Goal: Navigation & Orientation: Find specific page/section

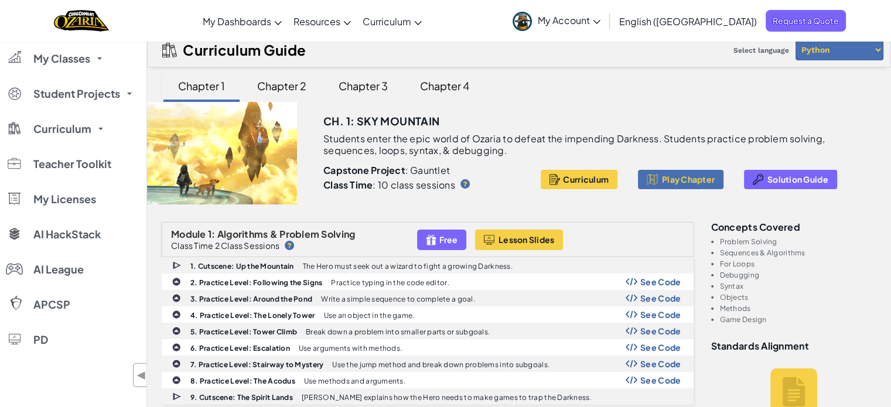
scroll to position [128, 0]
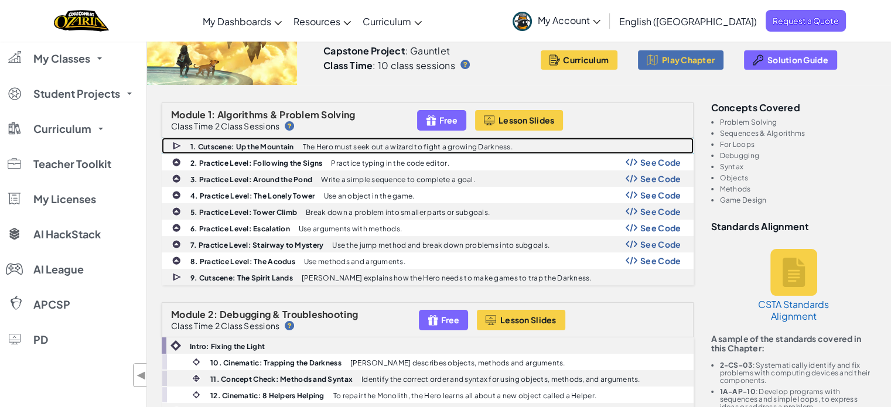
click at [672, 150] on div "1. Cutscene: Up the Mountain The Hero must seek out a wizard to fight a growing…" at bounding box center [427, 145] width 531 height 15
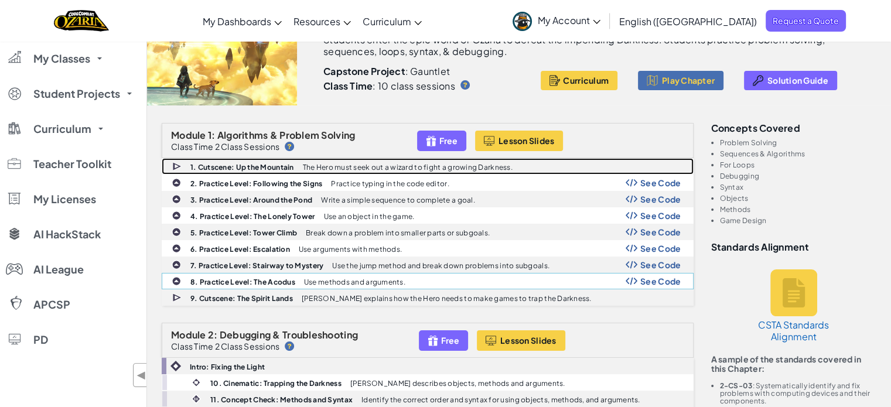
scroll to position [107, 0]
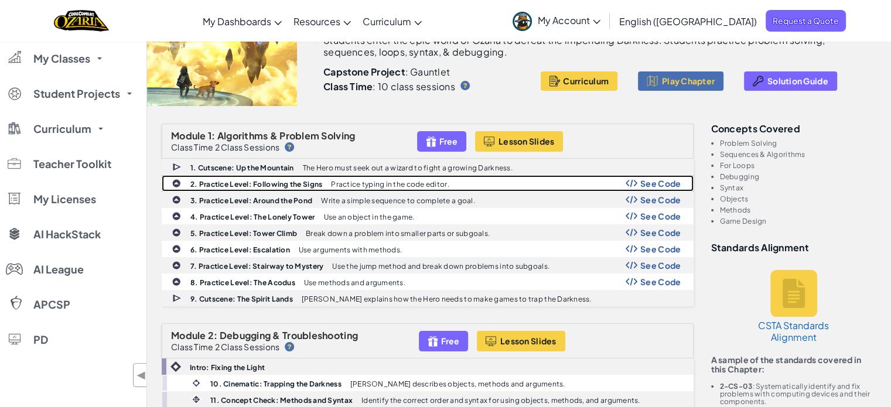
click at [650, 181] on span "See Code" at bounding box center [660, 183] width 41 height 9
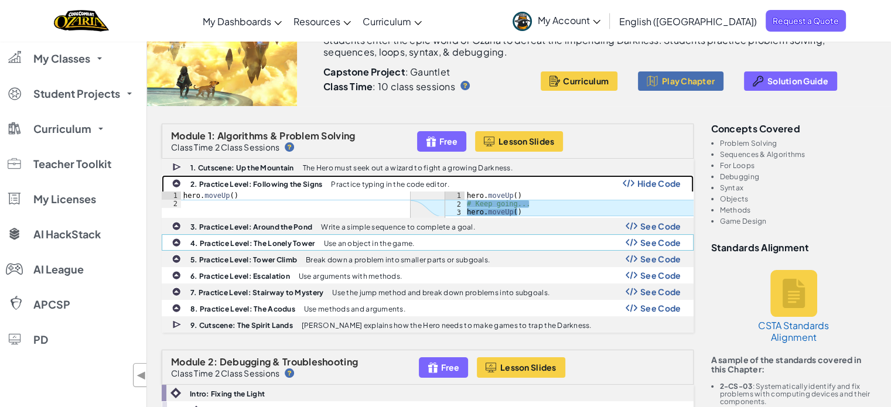
scroll to position [0, 0]
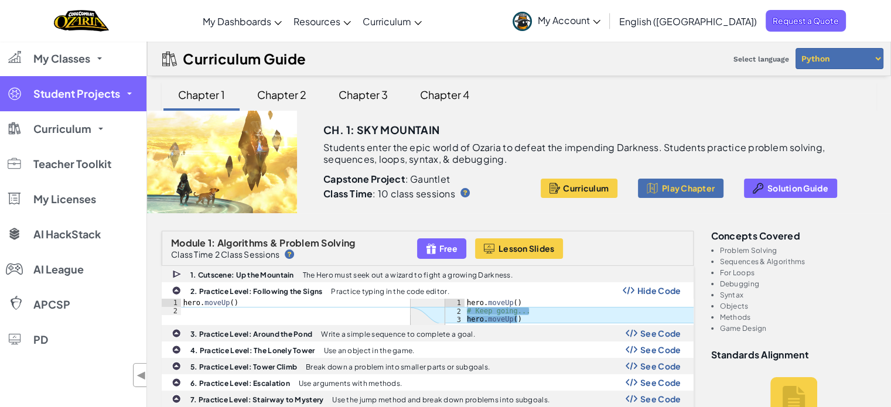
click at [104, 81] on link "Student Projects" at bounding box center [73, 93] width 146 height 35
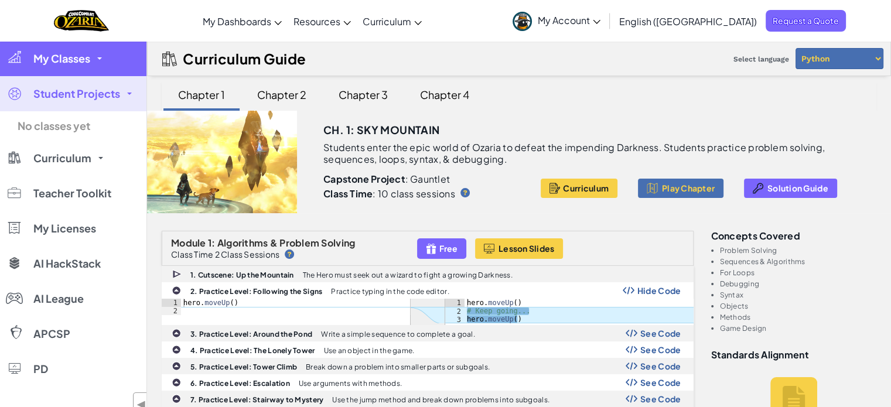
click at [76, 64] on span "My Classes" at bounding box center [61, 58] width 57 height 11
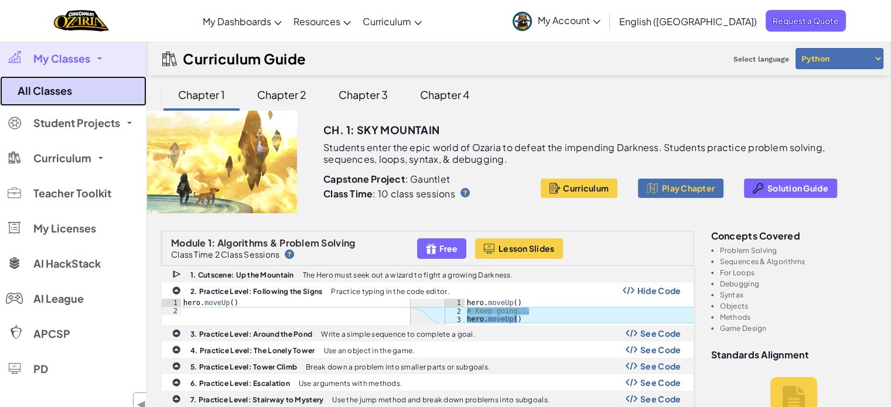
click at [72, 95] on link "All Classes" at bounding box center [73, 91] width 146 height 30
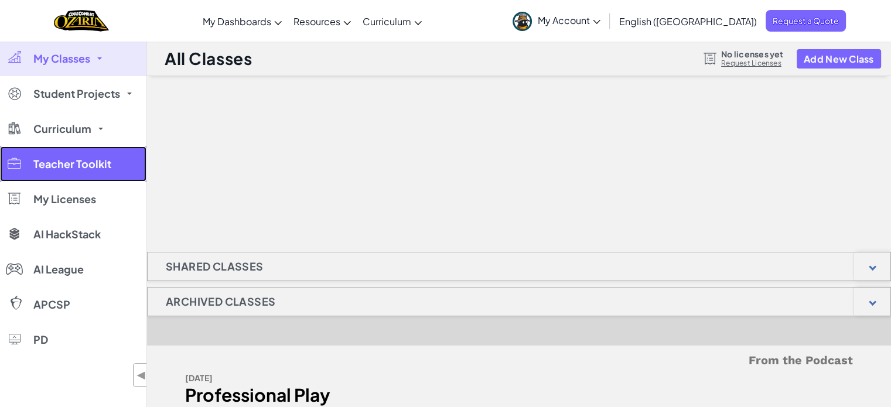
click at [91, 148] on link "Teacher Toolkit" at bounding box center [73, 163] width 146 height 35
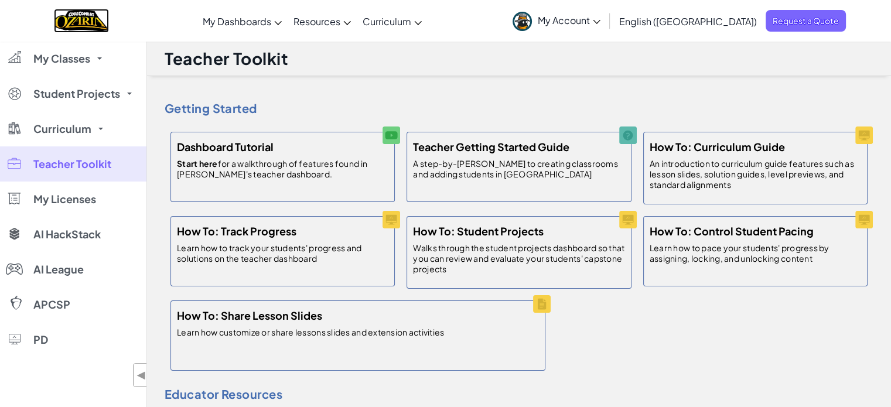
click at [108, 19] on img "Home" at bounding box center [81, 21] width 54 height 24
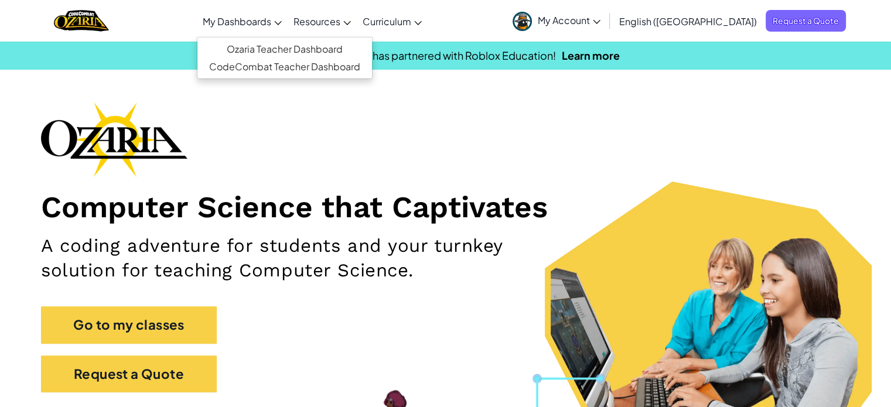
click at [271, 24] on span "My Dashboards" at bounding box center [237, 21] width 69 height 12
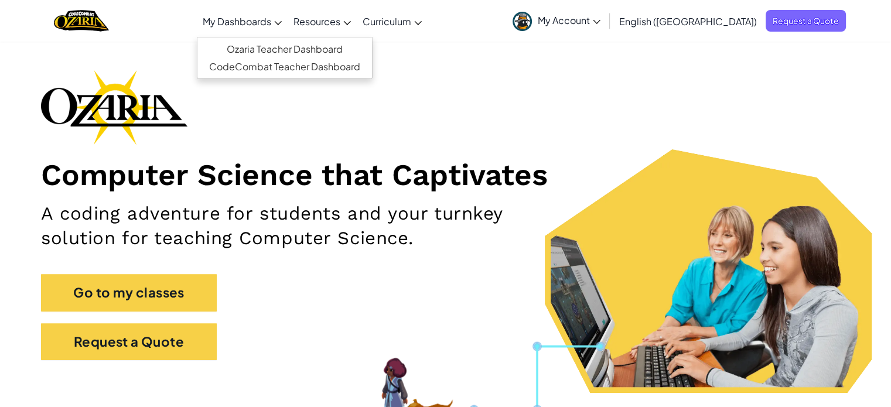
scroll to position [33, 0]
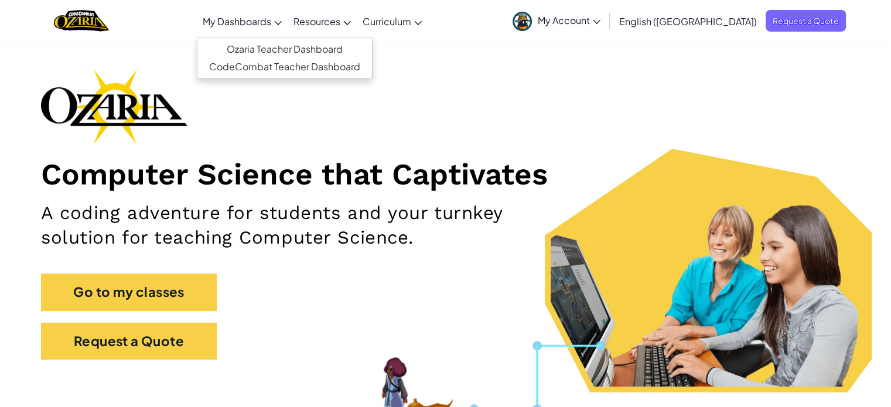
click at [259, 218] on h2 "A coding adventure for students and your turnkey solution for teaching Computer…" at bounding box center [312, 226] width 542 height 50
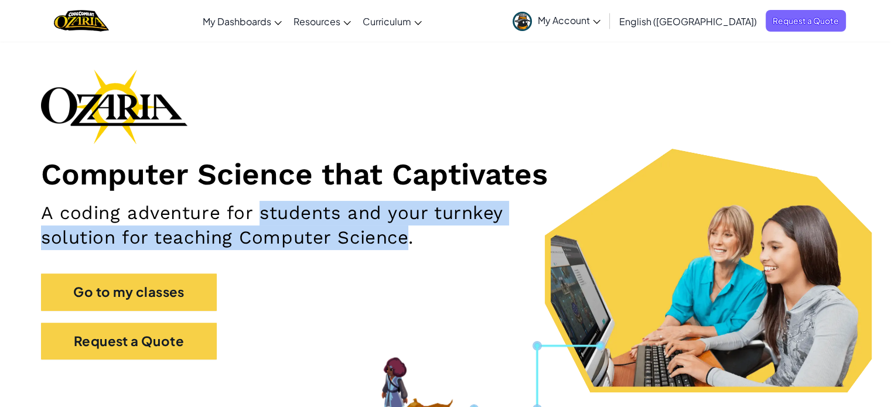
drag, startPoint x: 259, startPoint y: 218, endPoint x: 365, endPoint y: 248, distance: 110.2
click at [365, 248] on h2 "A coding adventure for students and your turnkey solution for teaching Computer…" at bounding box center [312, 226] width 542 height 50
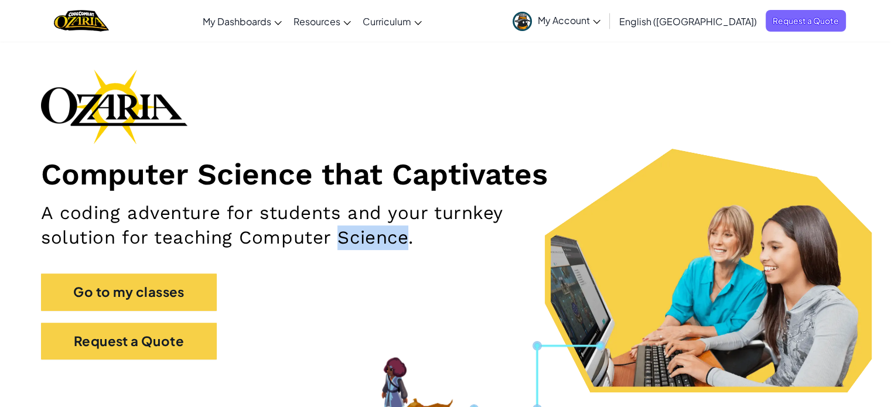
click at [365, 248] on h2 "A coding adventure for students and your turnkey solution for teaching Computer…" at bounding box center [312, 226] width 542 height 50
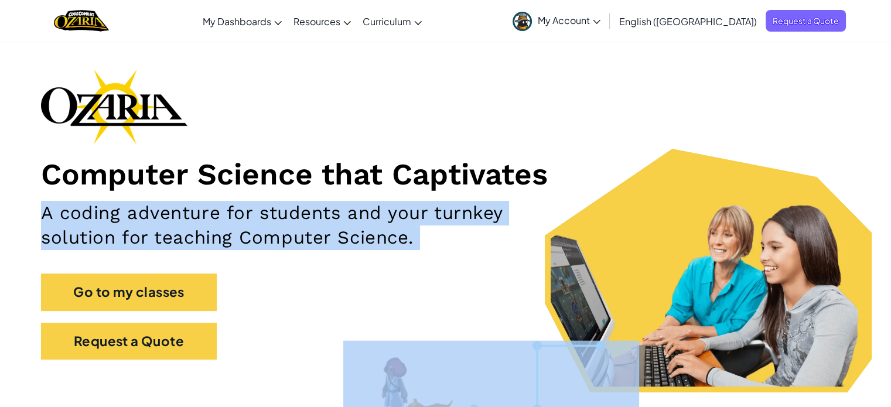
drag, startPoint x: 365, startPoint y: 248, endPoint x: 334, endPoint y: 193, distance: 63.7
click at [334, 193] on div "Computer Science that Captivates A coding adventure for students and your turnk…" at bounding box center [445, 220] width 809 height 302
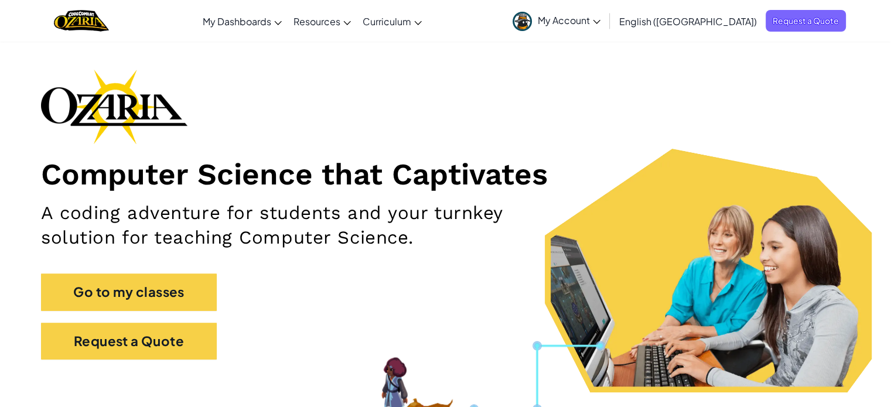
scroll to position [0, 0]
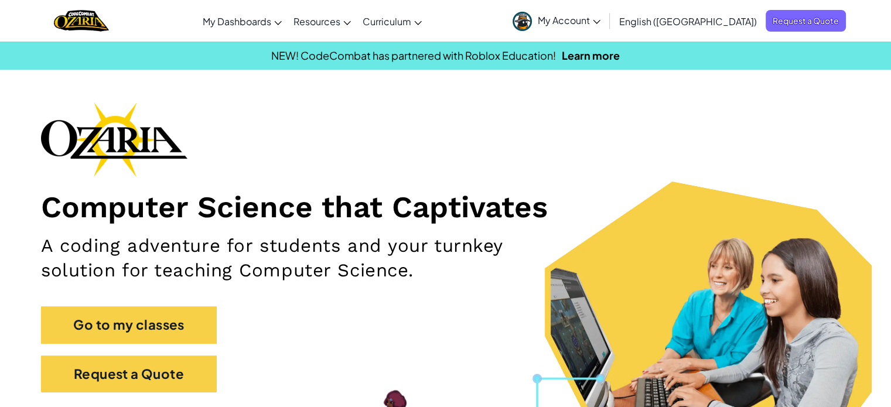
click at [600, 22] on span "My Account" at bounding box center [569, 20] width 63 height 12
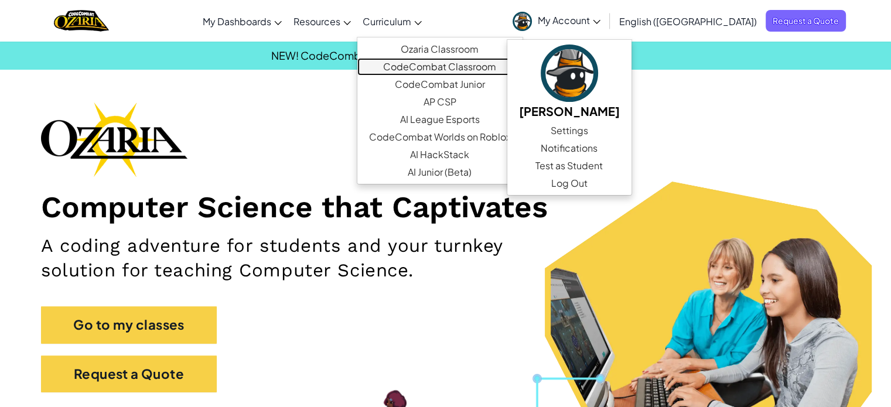
click at [479, 70] on link "CodeCombat Classroom" at bounding box center [439, 67] width 165 height 18
